Goal: Task Accomplishment & Management: Manage account settings

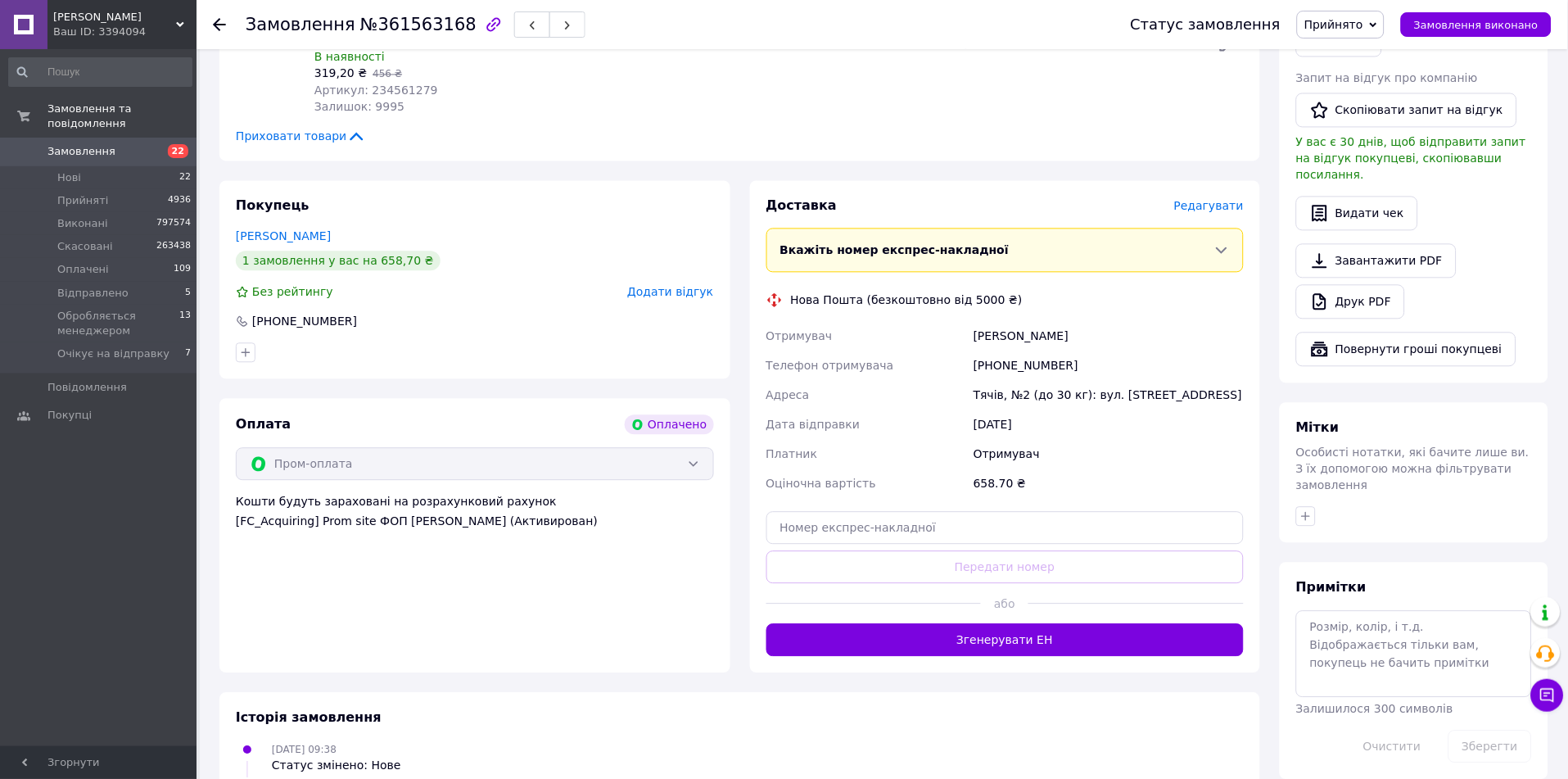
scroll to position [819, 0]
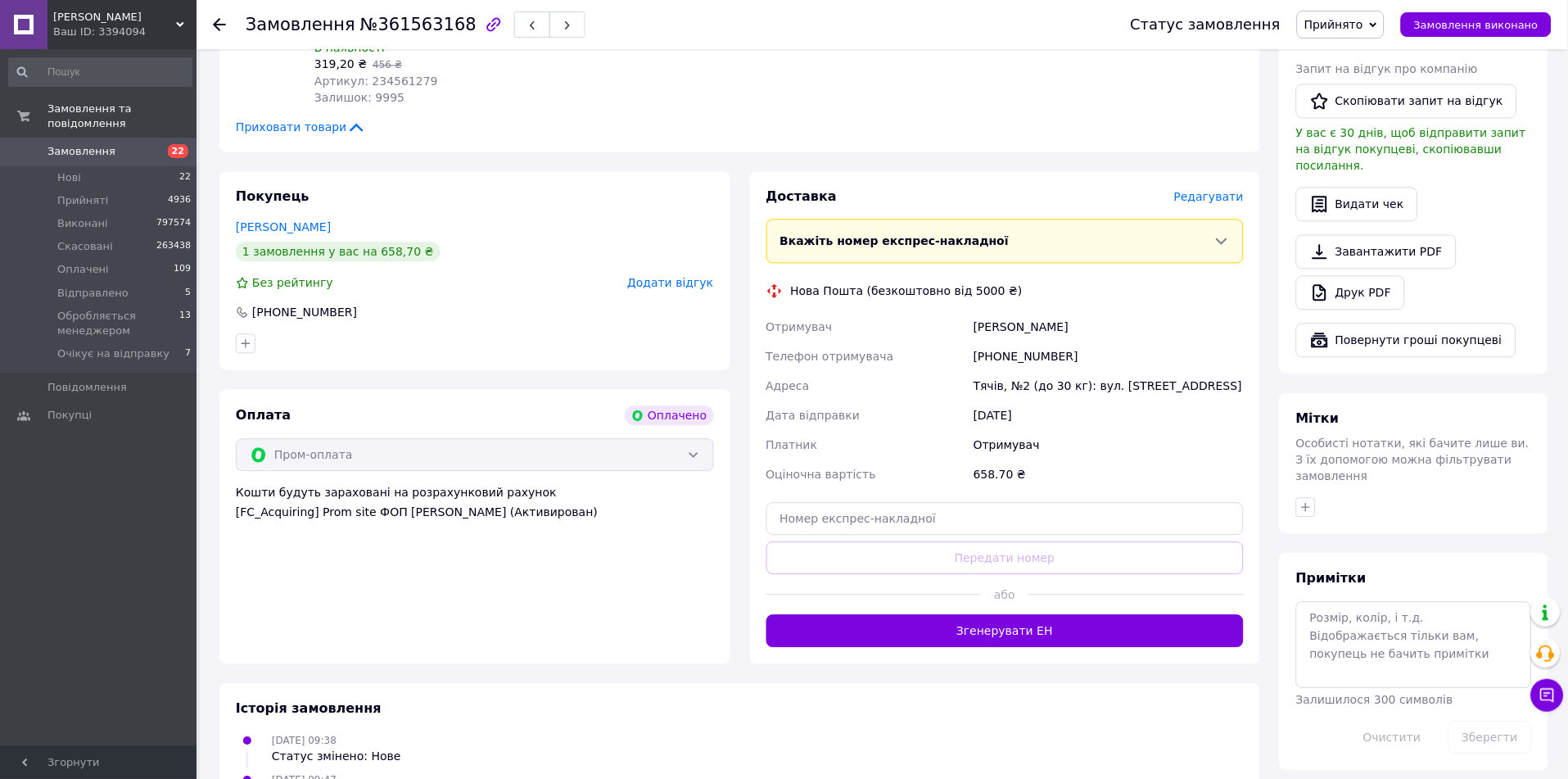
drag, startPoint x: 294, startPoint y: 551, endPoint x: 306, endPoint y: 542, distance: 15.0
click at [294, 551] on div "Оплата Оплачено Пром-оплата Кошти будуть зараховані на розрахунковий рахунок [F…" at bounding box center [474, 525] width 511 height 274
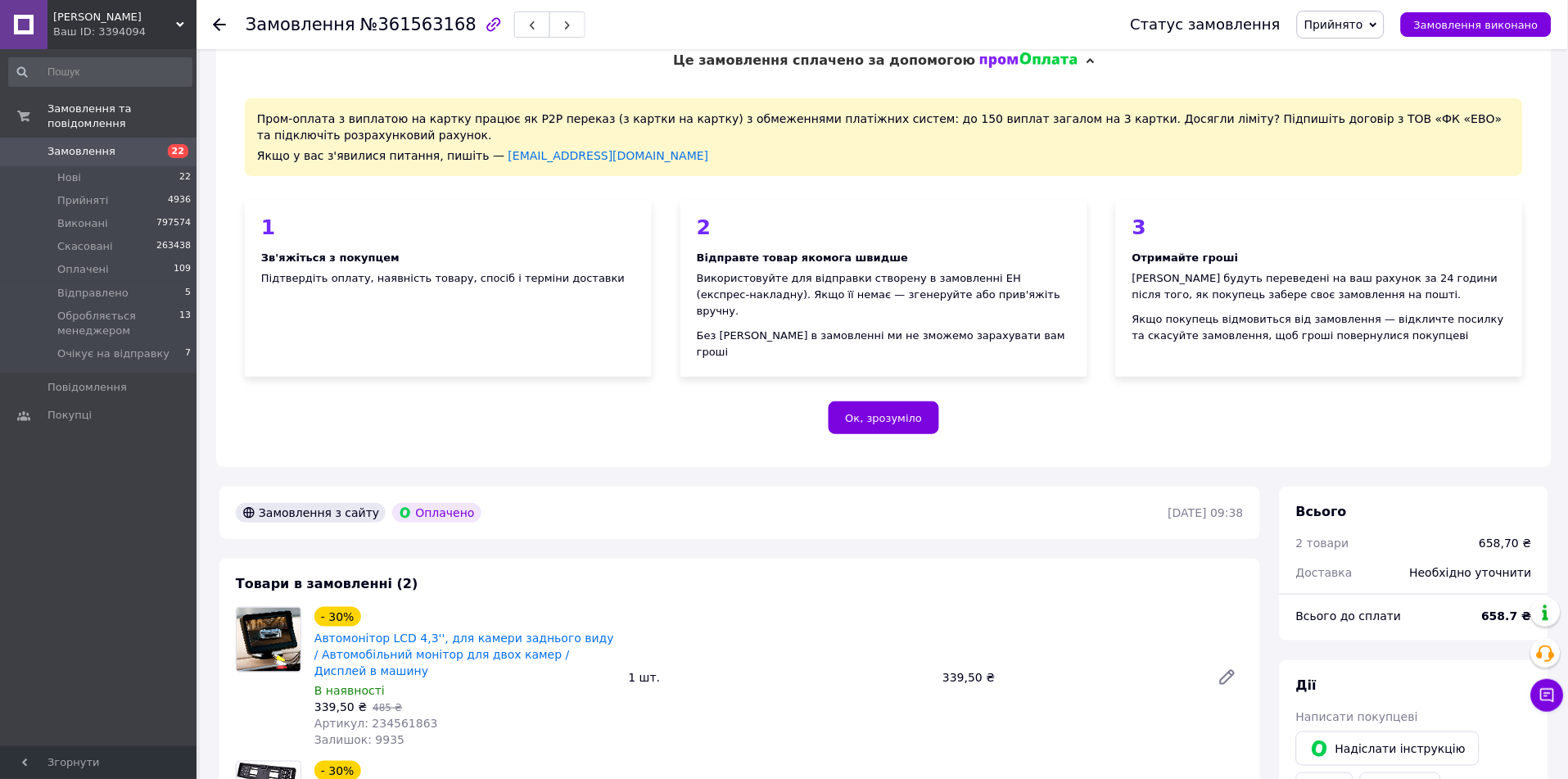
scroll to position [364, 0]
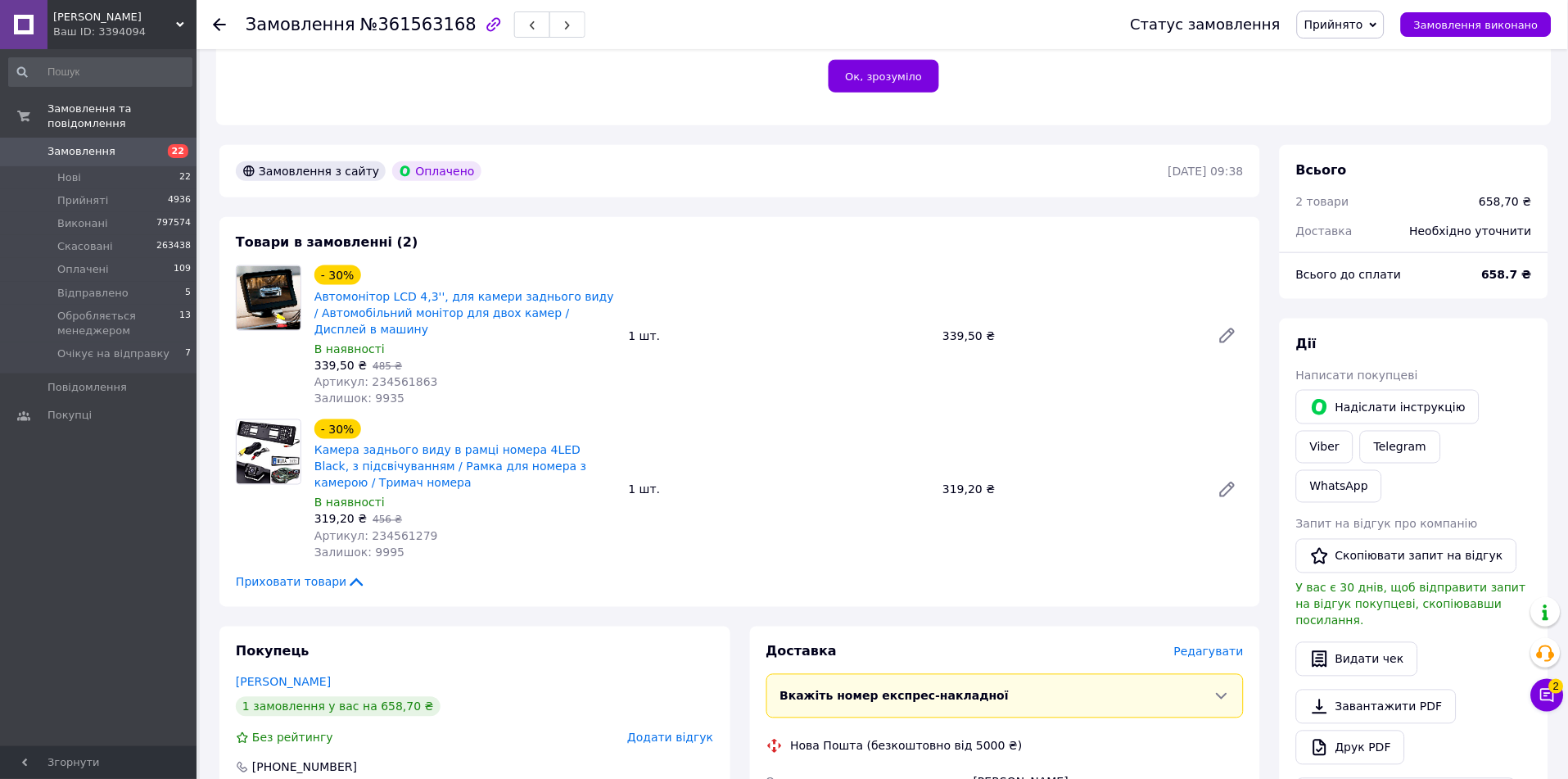
click at [125, 32] on div "Ваш ID: 3394094" at bounding box center [125, 32] width 143 height 14
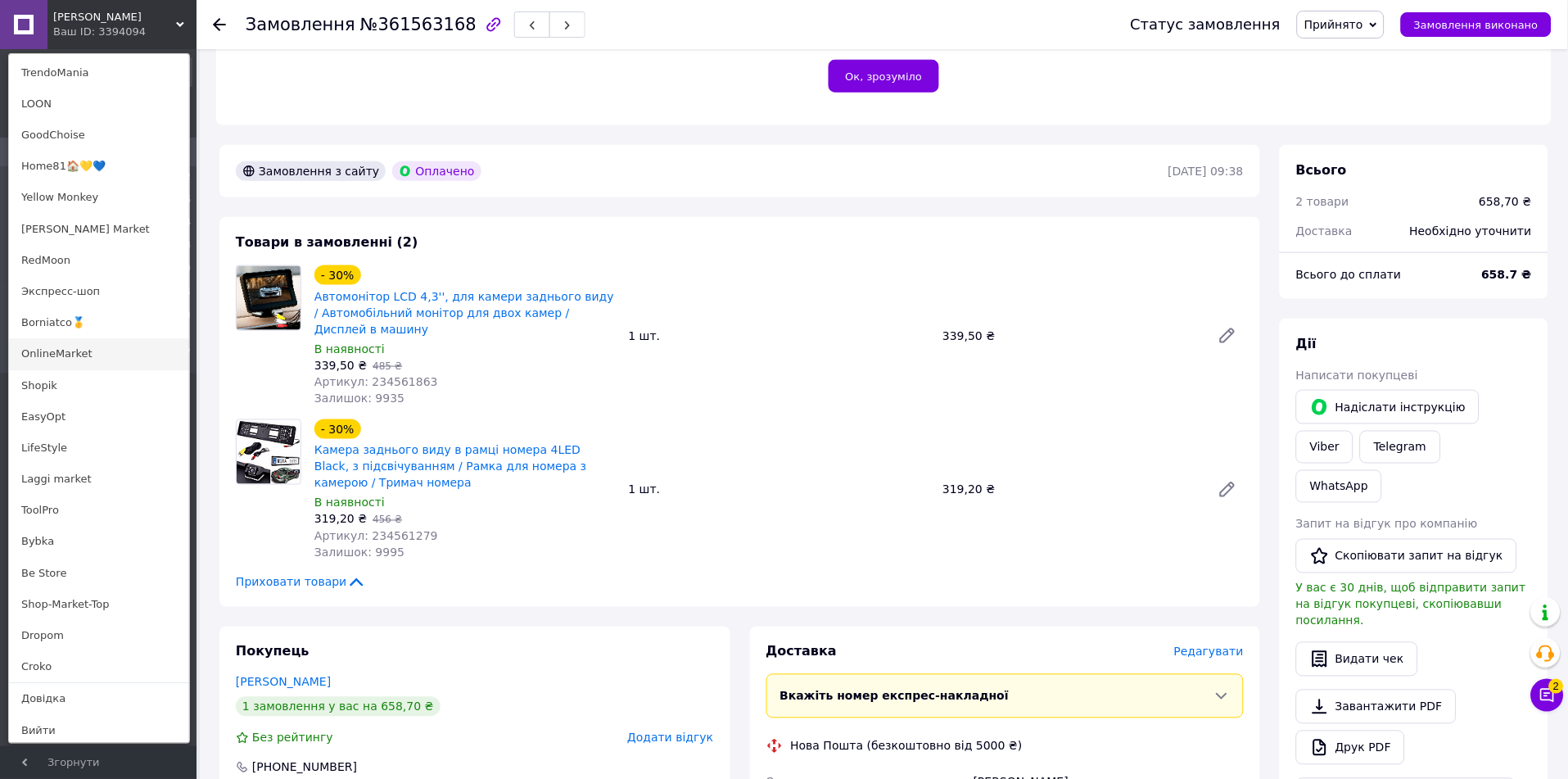
scroll to position [920, 0]
click at [65, 136] on link "GoodChoise" at bounding box center [98, 134] width 180 height 32
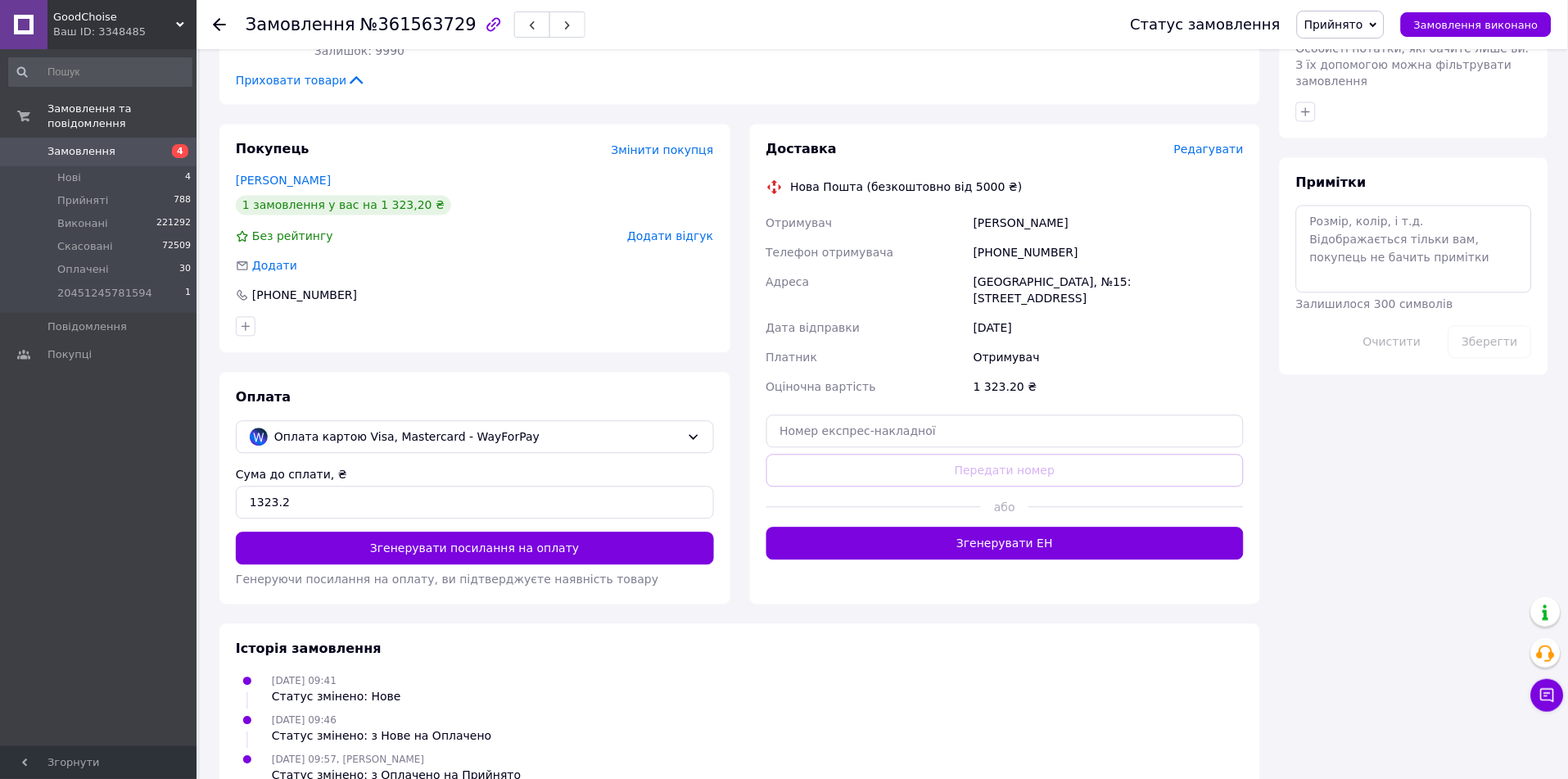
scroll to position [723, 0]
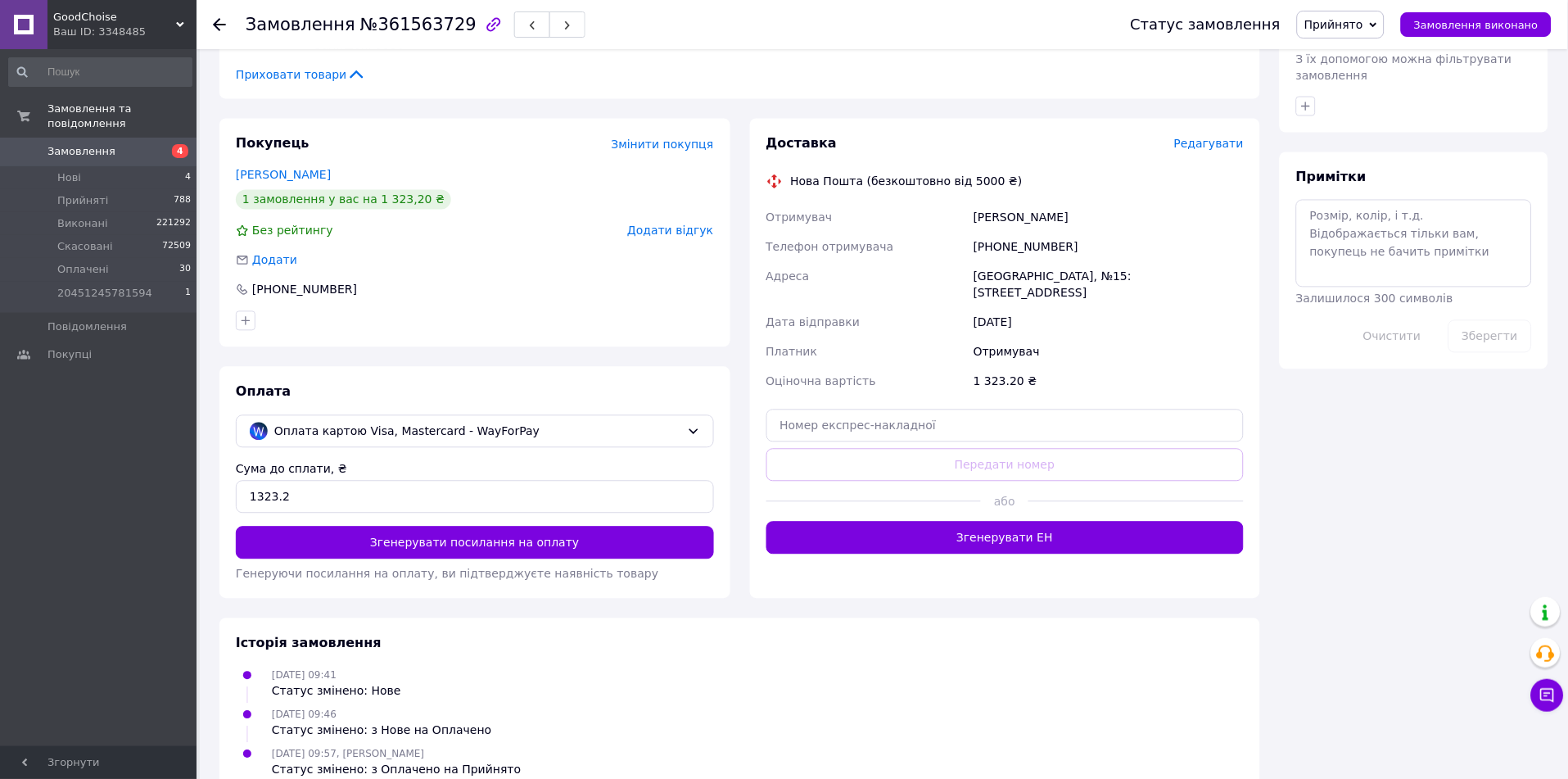
click at [120, 32] on div "Ваш ID: 3348485" at bounding box center [125, 32] width 143 height 14
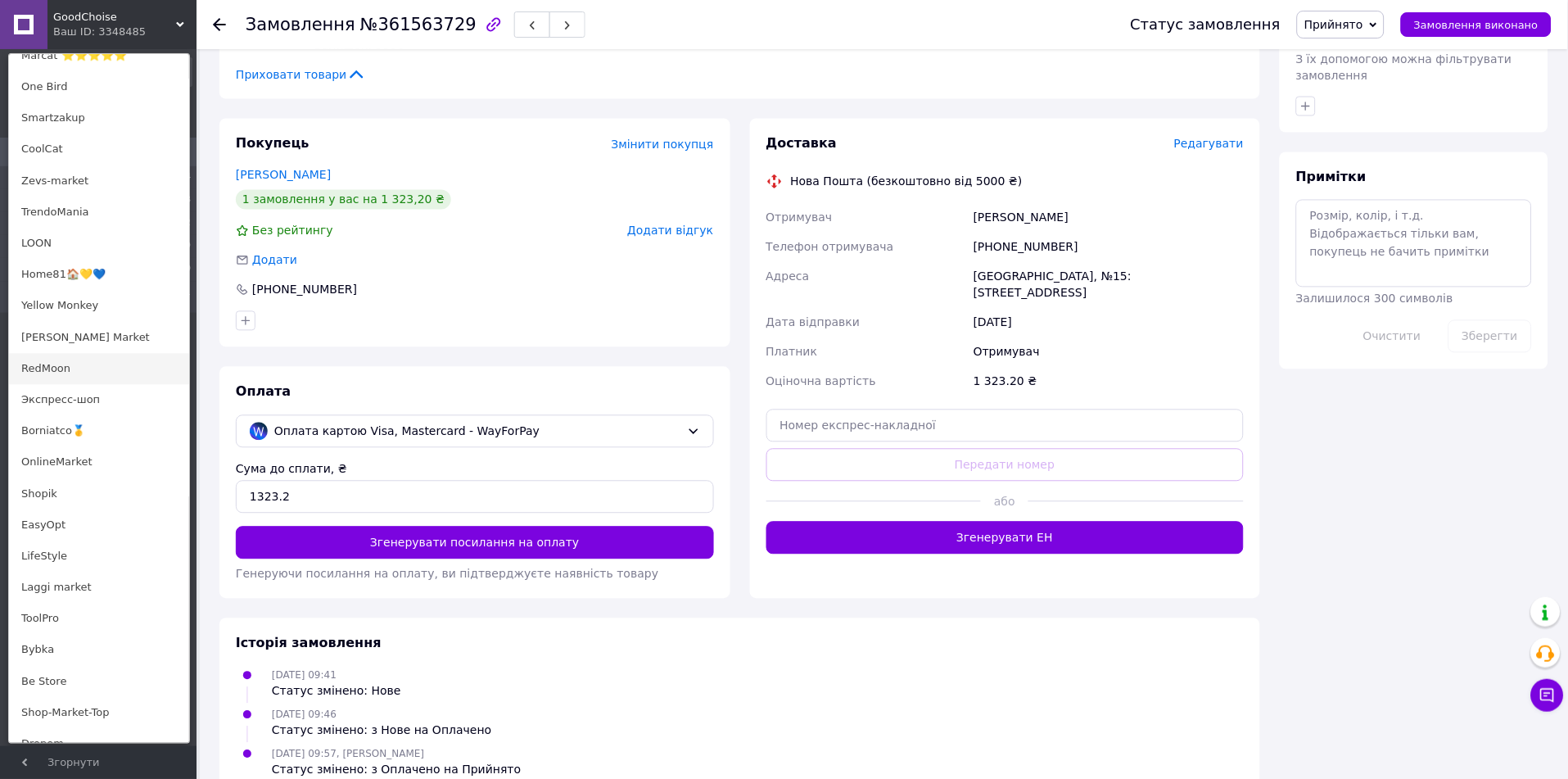
scroll to position [819, 0]
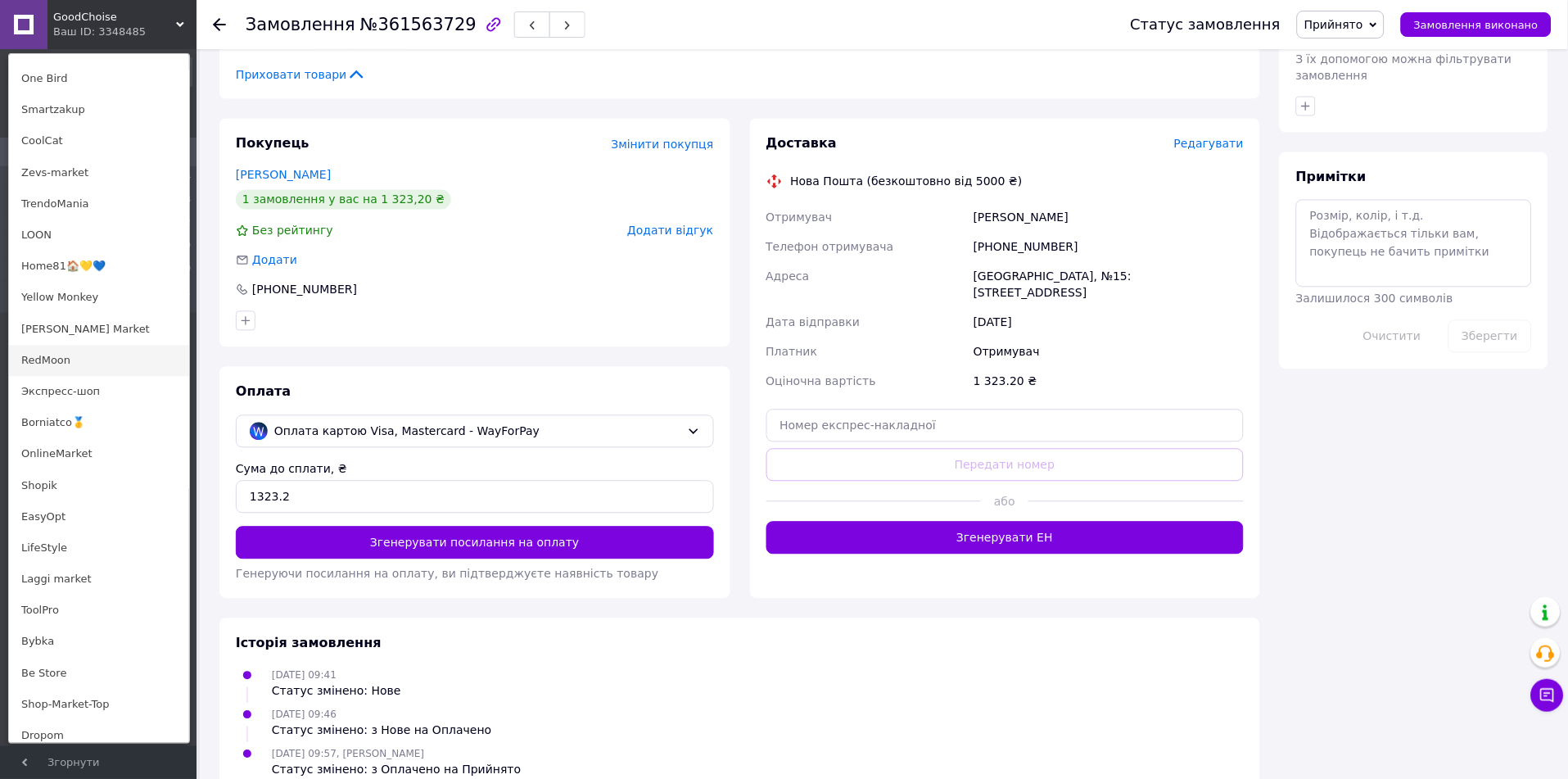
click at [67, 365] on link "RedMoon" at bounding box center [98, 361] width 180 height 32
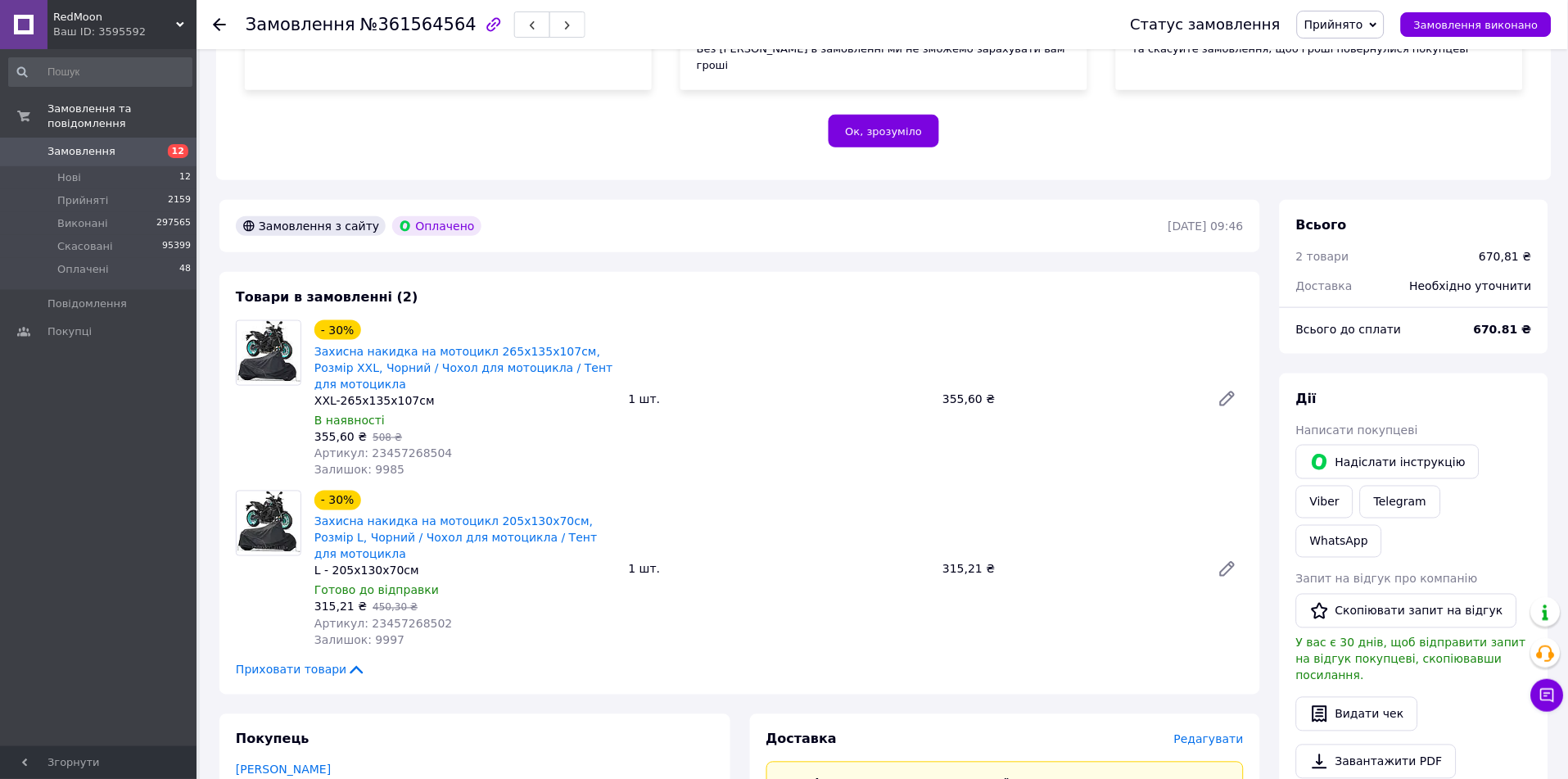
scroll to position [181, 0]
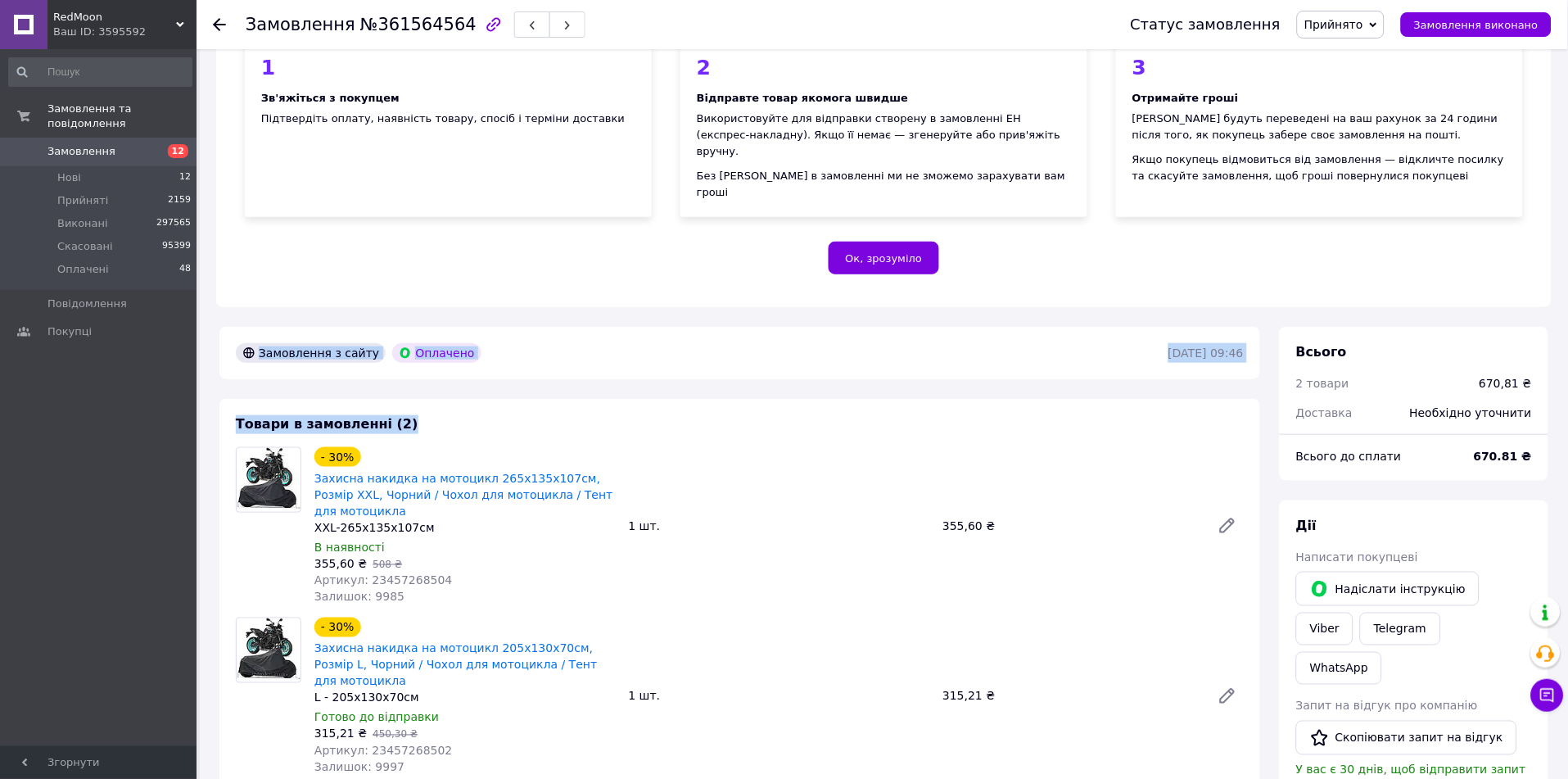
drag, startPoint x: 538, startPoint y: 263, endPoint x: 835, endPoint y: 367, distance: 314.7
click at [835, 367] on div "Замовлення №361564564 Статус замовлення Прийнято Виконано Скасовано Оплачено За…" at bounding box center [883, 736] width 1368 height 1737
click at [709, 399] on div "Товари в замовленні (2) - 30% Захисна накидка на мотоцикл 265х135х107см, Розмір…" at bounding box center [740, 610] width 1040 height 422
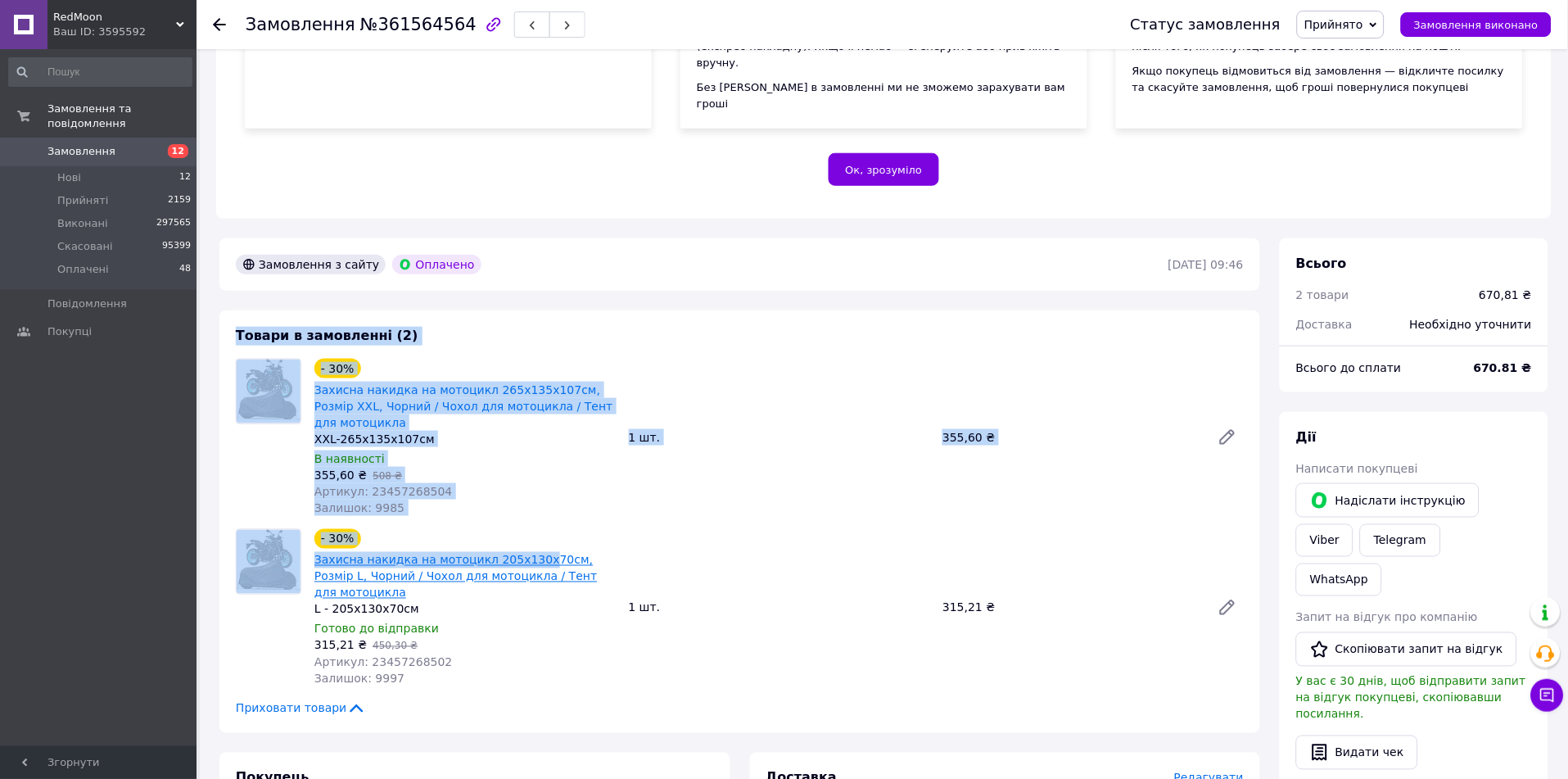
scroll to position [273, 0]
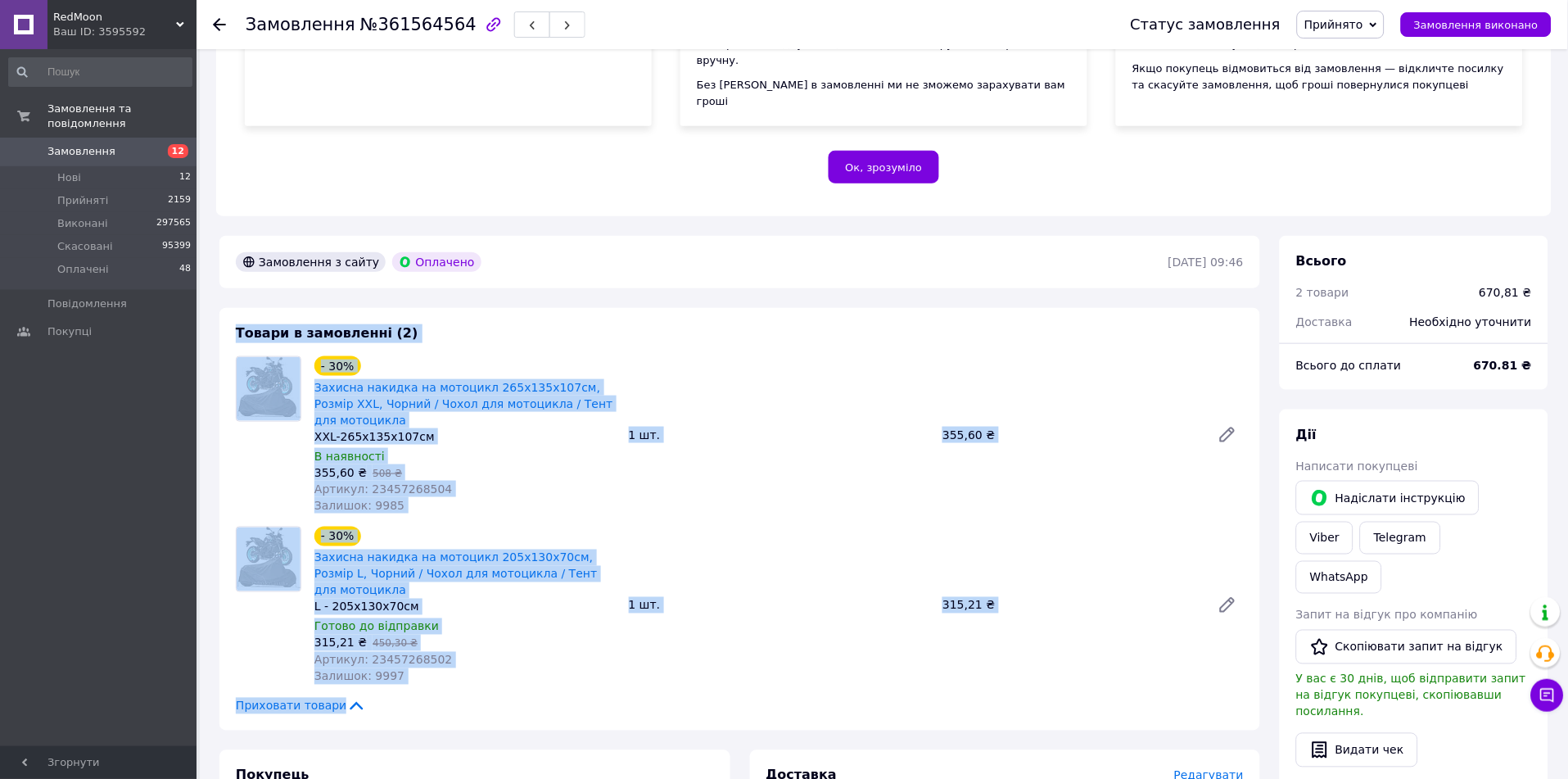
drag, startPoint x: 273, startPoint y: 430, endPoint x: 475, endPoint y: 655, distance: 302.4
click at [475, 655] on div "Товари в замовленні (2) - 30% Захисна накидка на мотоцикл 265х135х107см, Розмір…" at bounding box center [740, 519] width 1040 height 422
click at [449, 654] on div "Товари в замовленні (2) - 30% Захисна накидка на мотоцикл 265х135х107см, Розмір…" at bounding box center [740, 519] width 1040 height 422
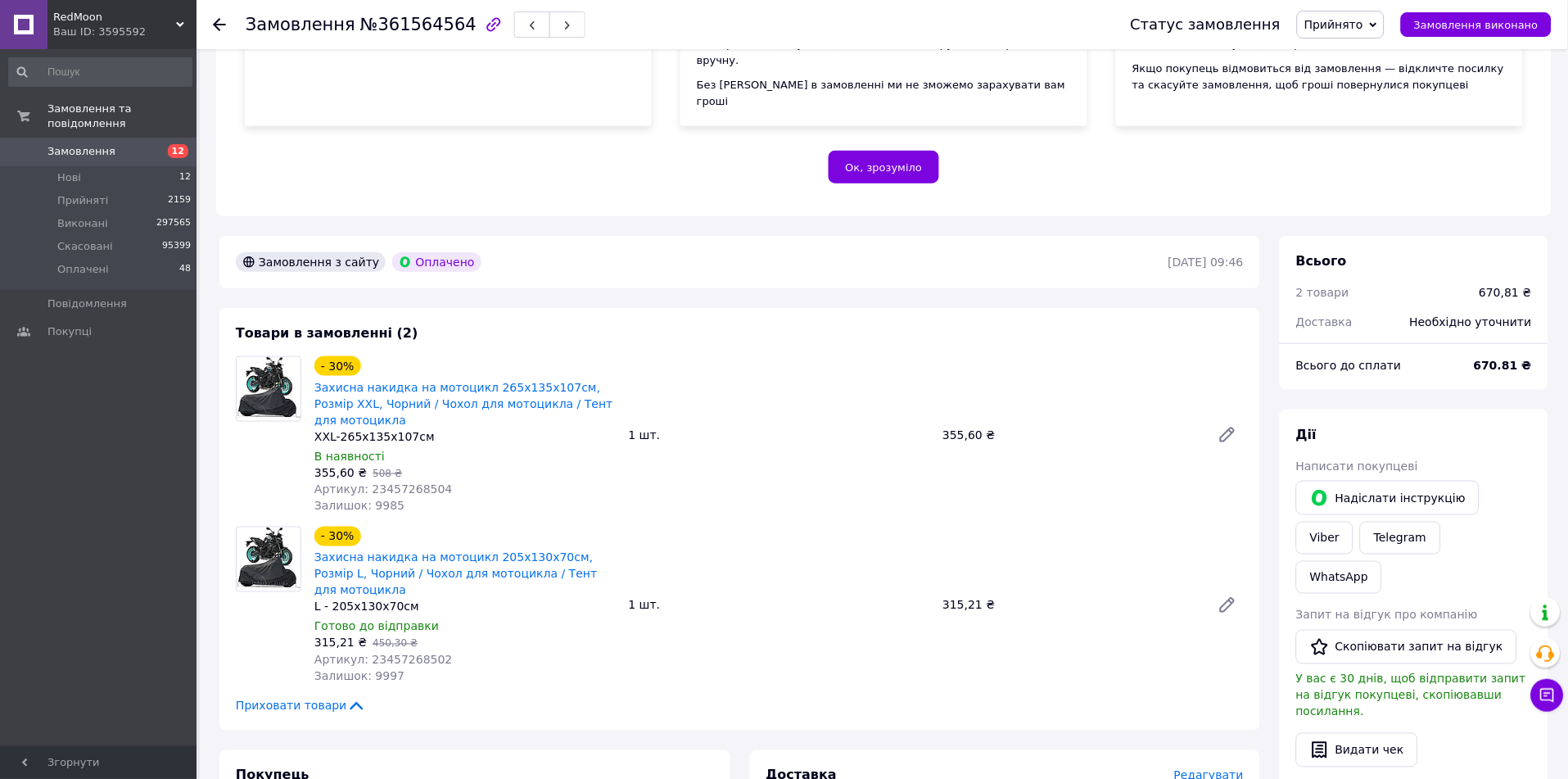
click at [449, 654] on div "Товари в замовленні (2) - 30% Захисна накидка на мотоцикл 265х135х107см, Розмір…" at bounding box center [740, 519] width 1040 height 422
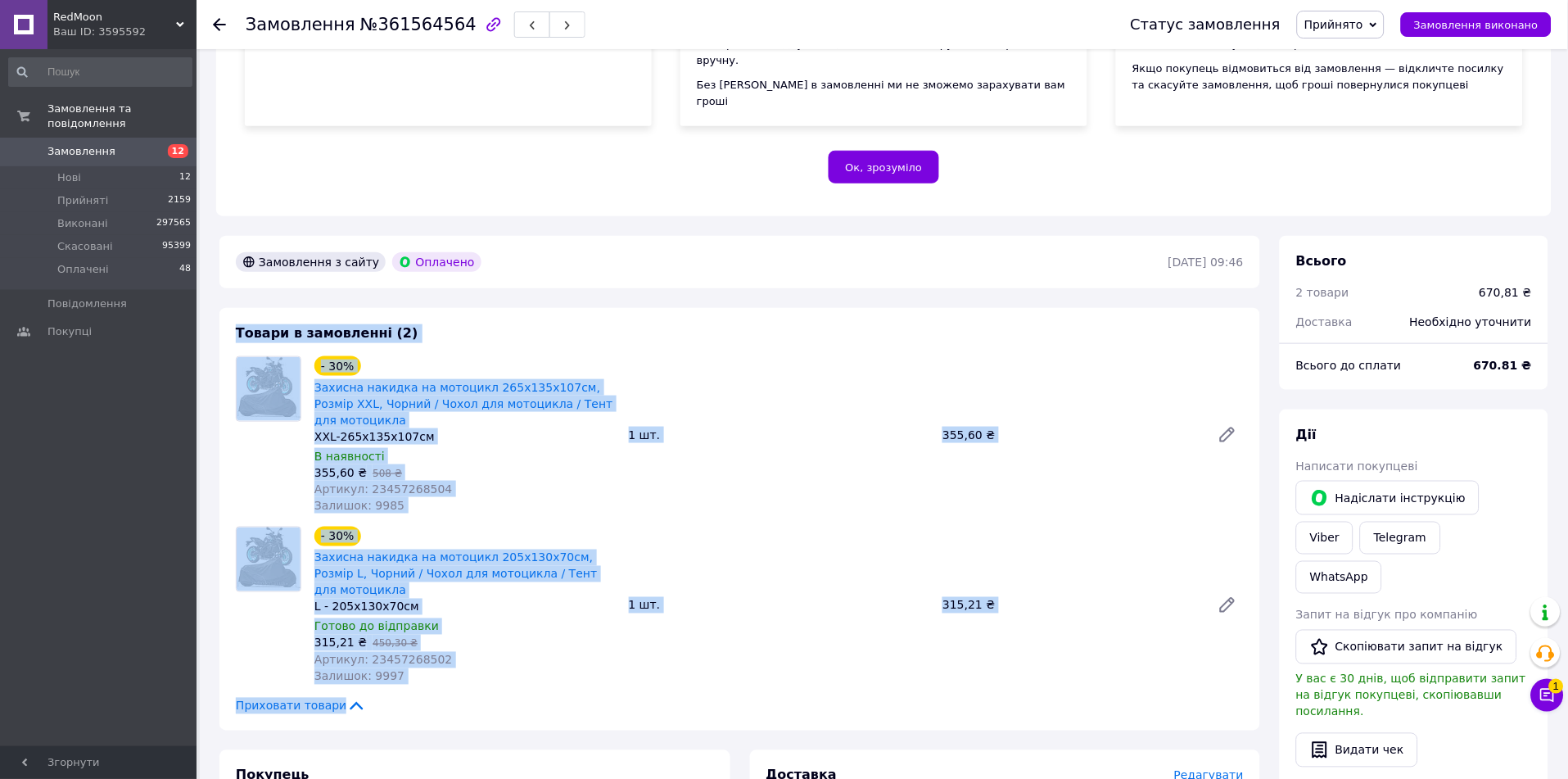
drag, startPoint x: 292, startPoint y: 348, endPoint x: 601, endPoint y: 689, distance: 460.2
click at [601, 689] on div "Товари в замовленні (2) - 30% Захисна накидка на мотоцикл 265х135х107см, Розмір…" at bounding box center [740, 519] width 1040 height 422
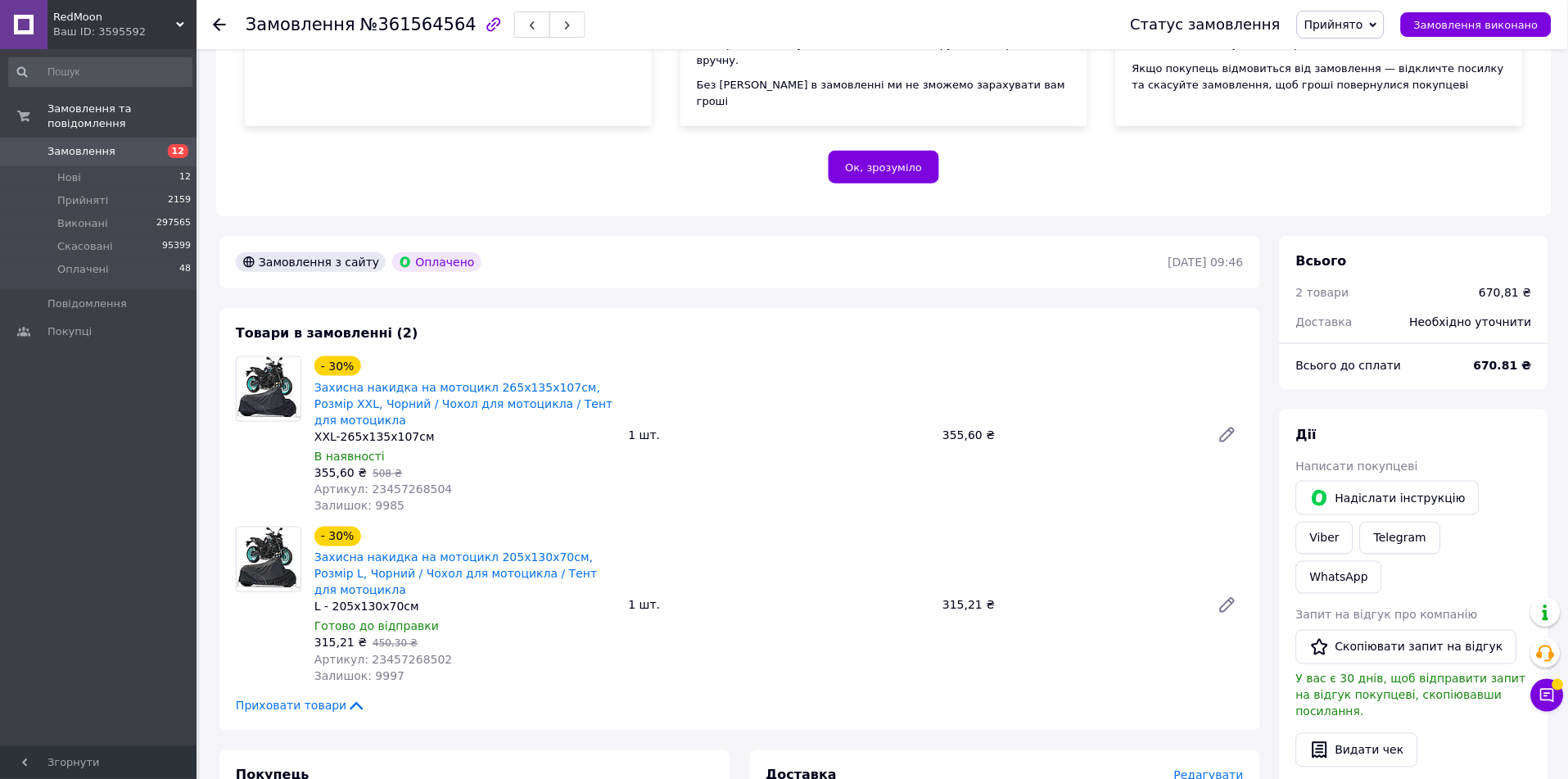
drag, startPoint x: 95, startPoint y: 34, endPoint x: 105, endPoint y: 52, distance: 20.6
click at [96, 34] on div "Ваш ID: 3595592" at bounding box center [125, 32] width 143 height 14
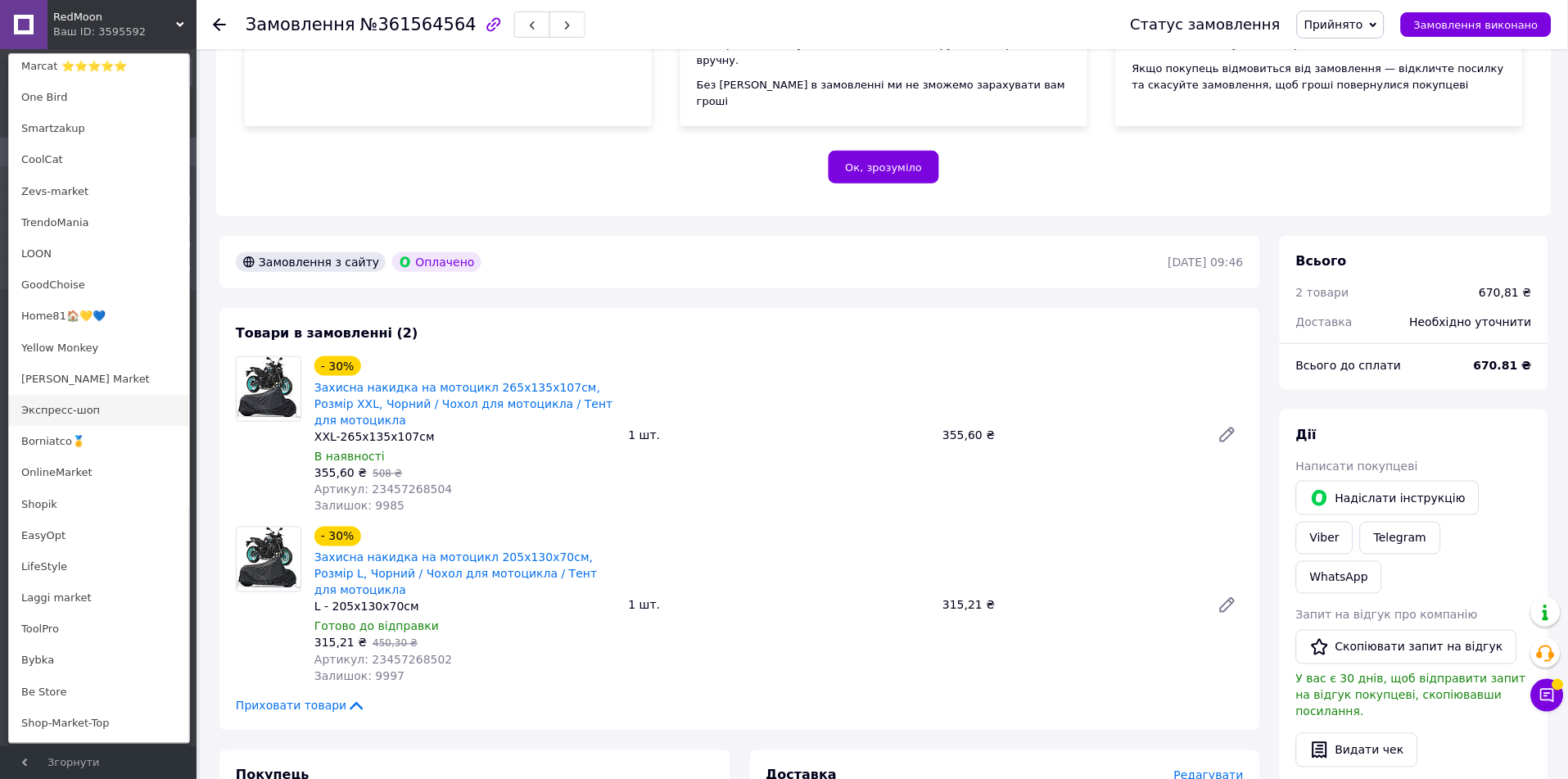
scroll to position [952, 0]
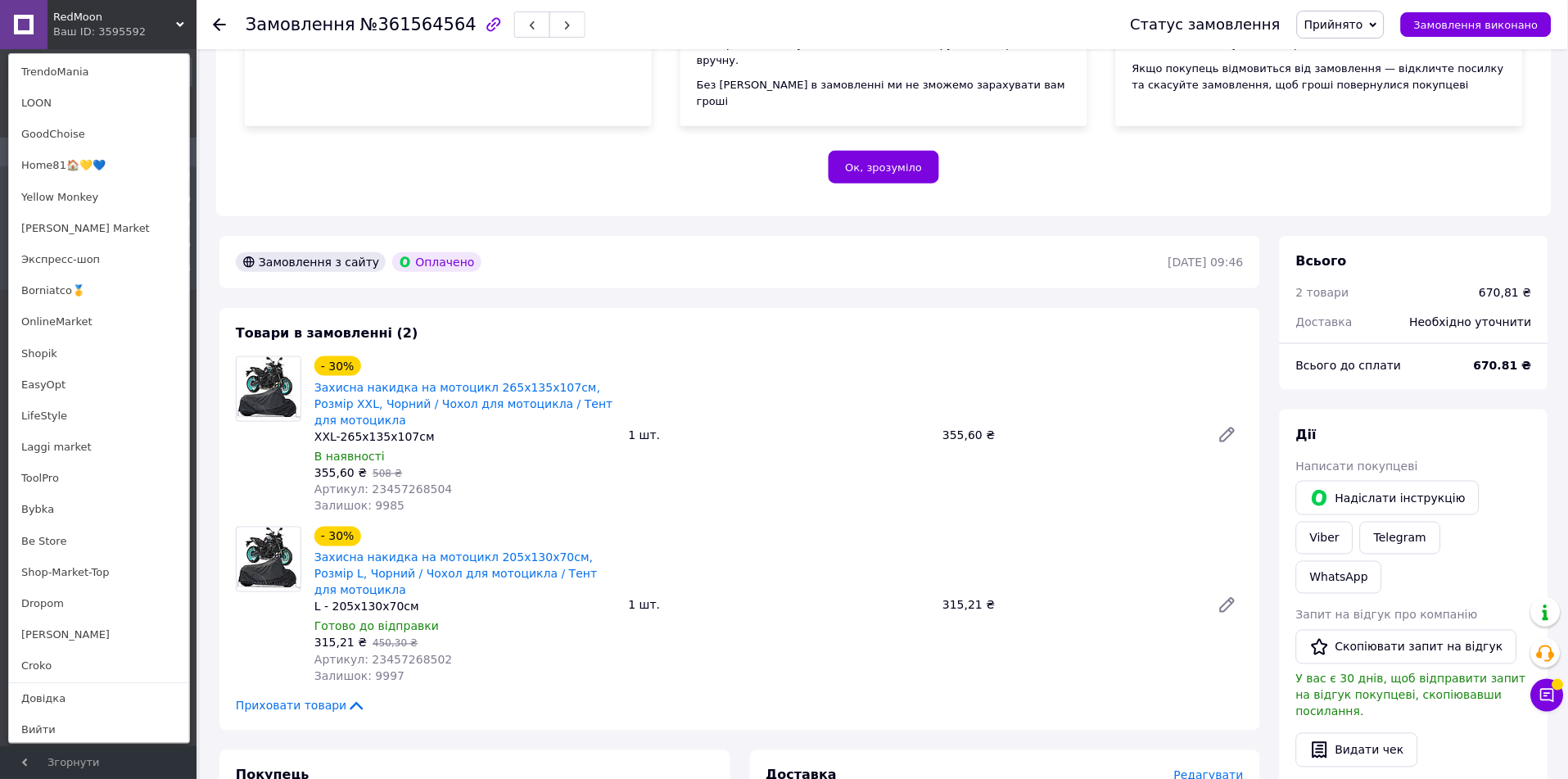
drag, startPoint x: 39, startPoint y: 642, endPoint x: 169, endPoint y: 482, distance: 206.2
click at [39, 642] on link "[PERSON_NAME]" at bounding box center [98, 634] width 180 height 32
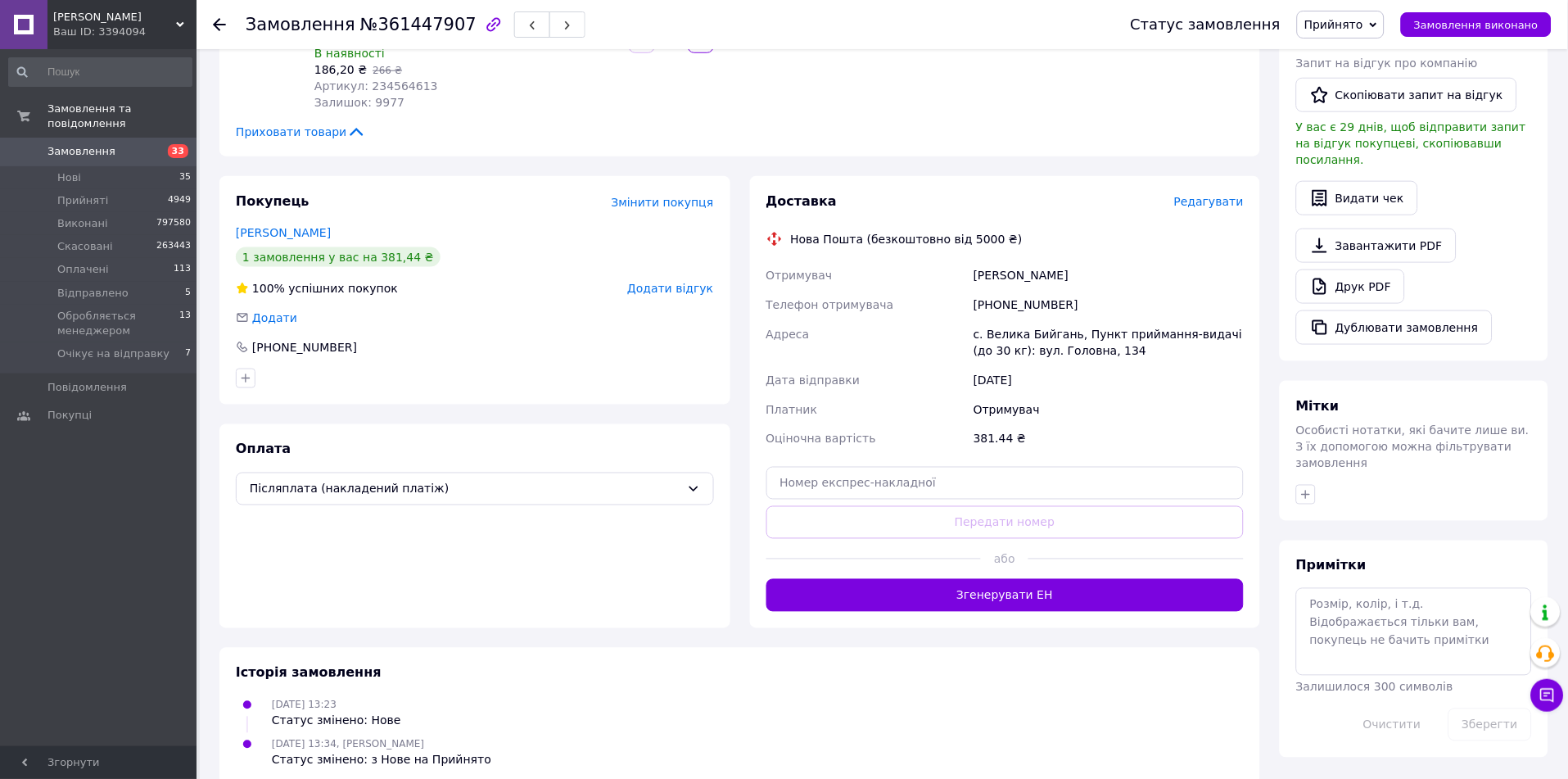
scroll to position [380, 0]
